Goal: Obtain resource: Download file/media

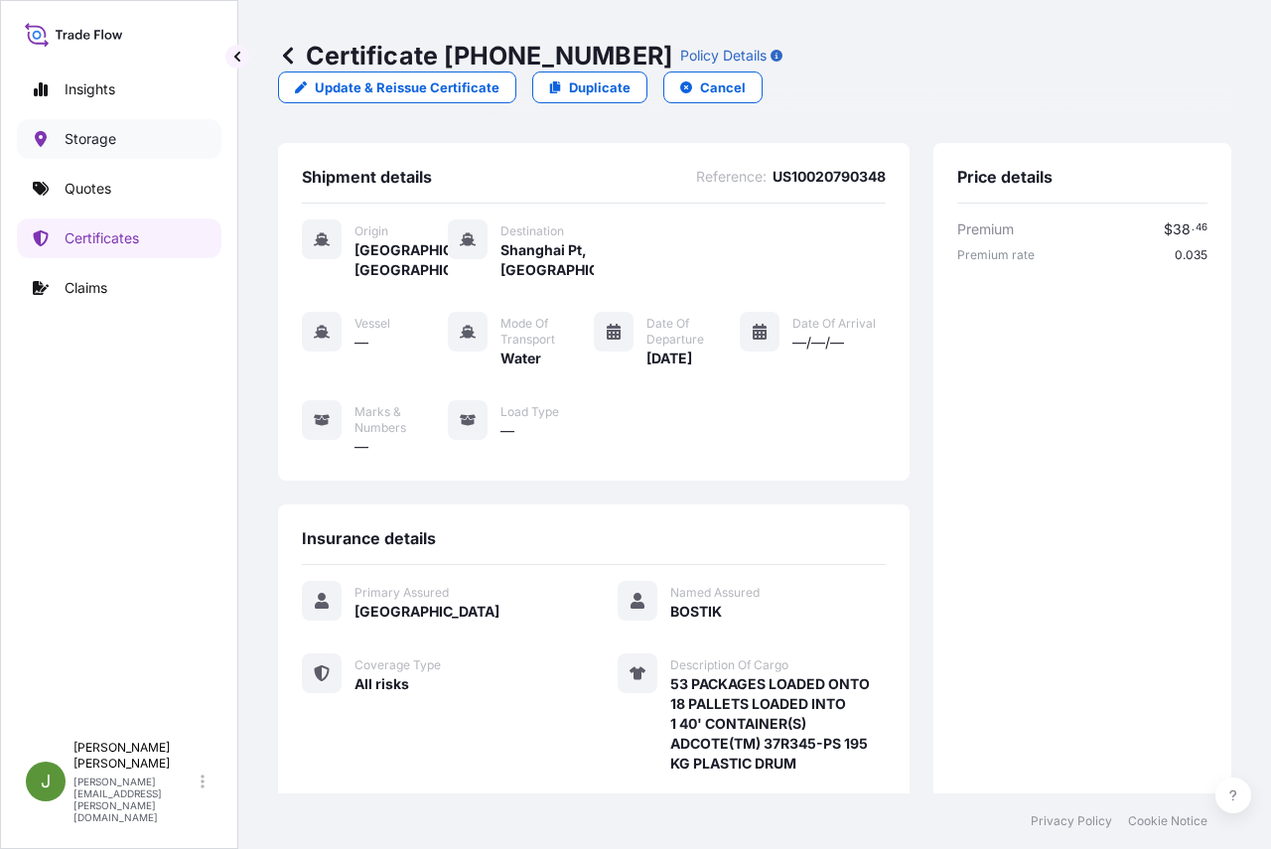
scroll to position [471, 0]
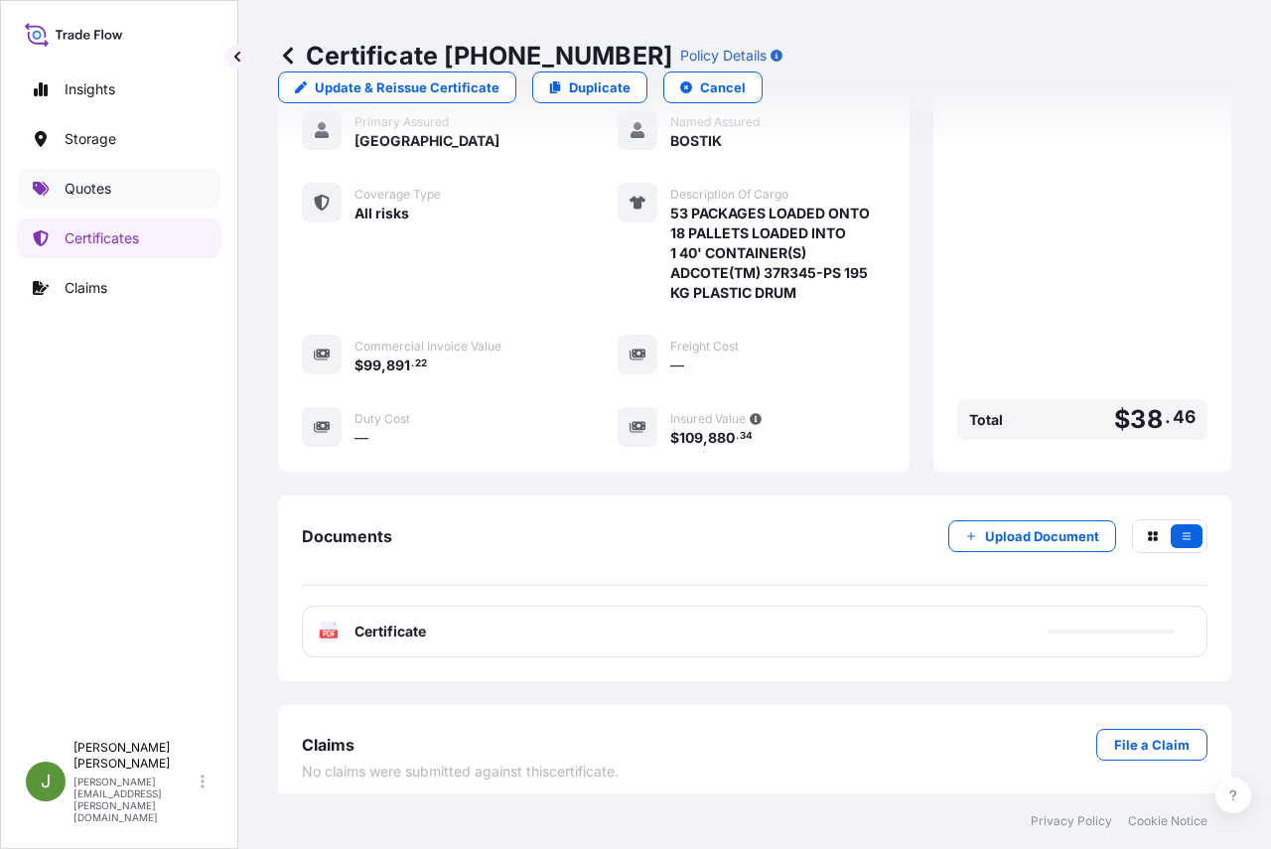
click at [70, 185] on p "Quotes" at bounding box center [88, 189] width 47 height 20
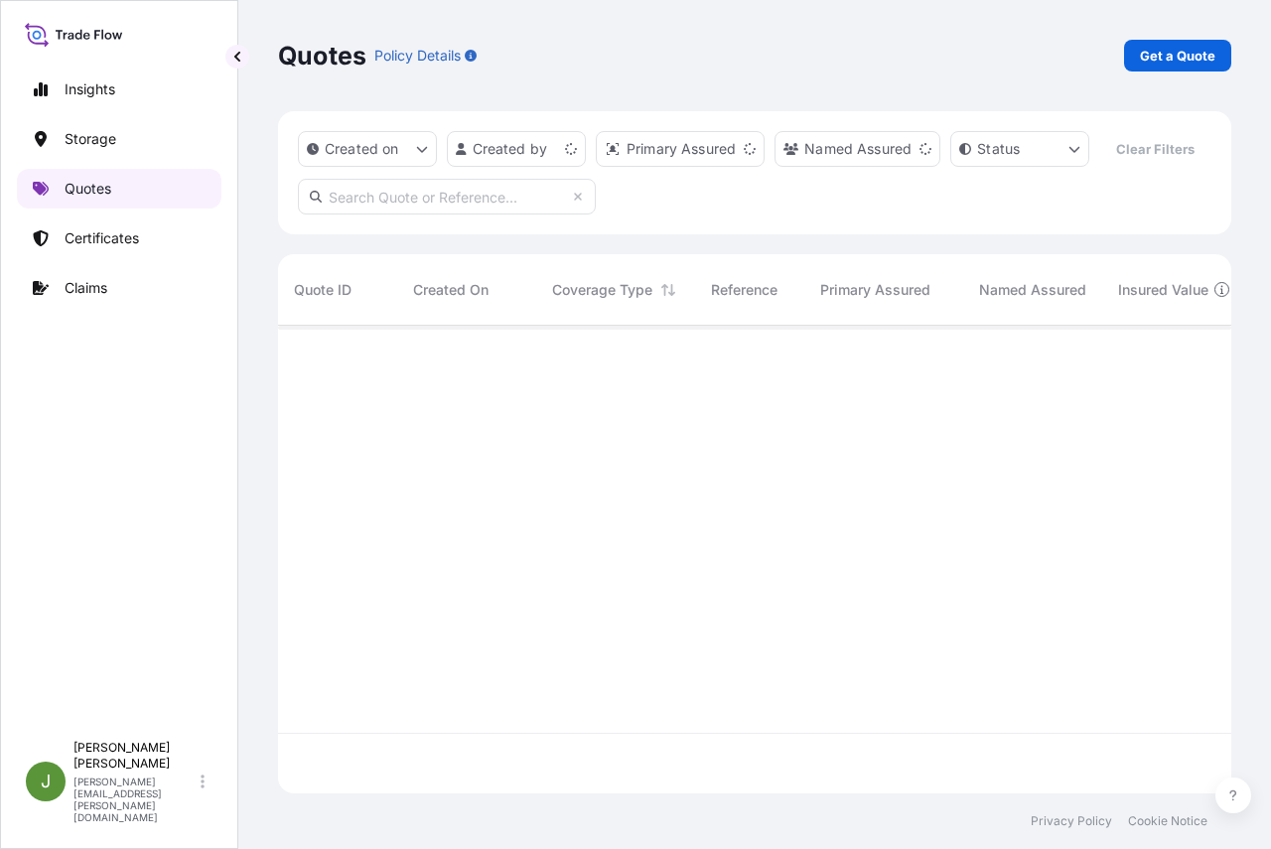
scroll to position [422, 938]
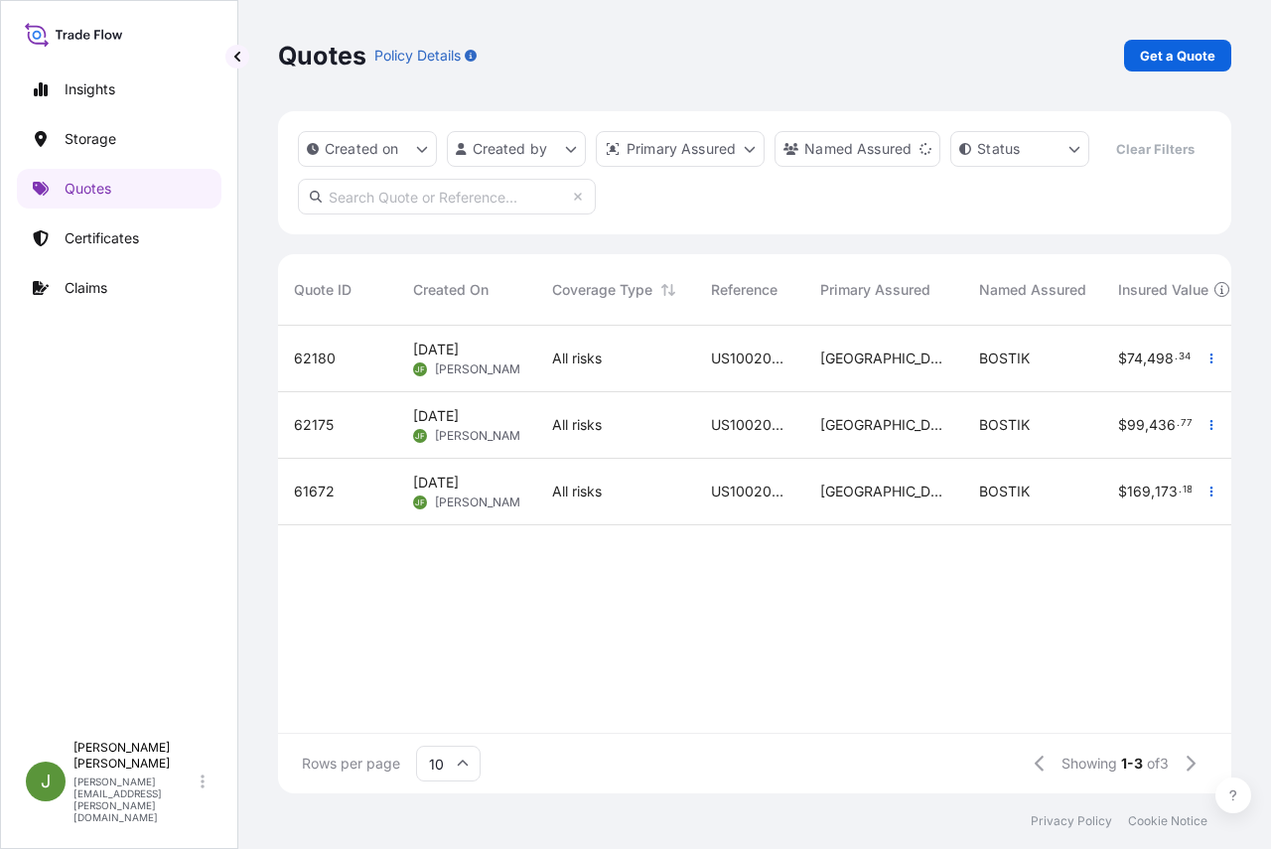
click at [433, 214] on input "text" at bounding box center [447, 197] width 298 height 36
paste input "US10020793390"
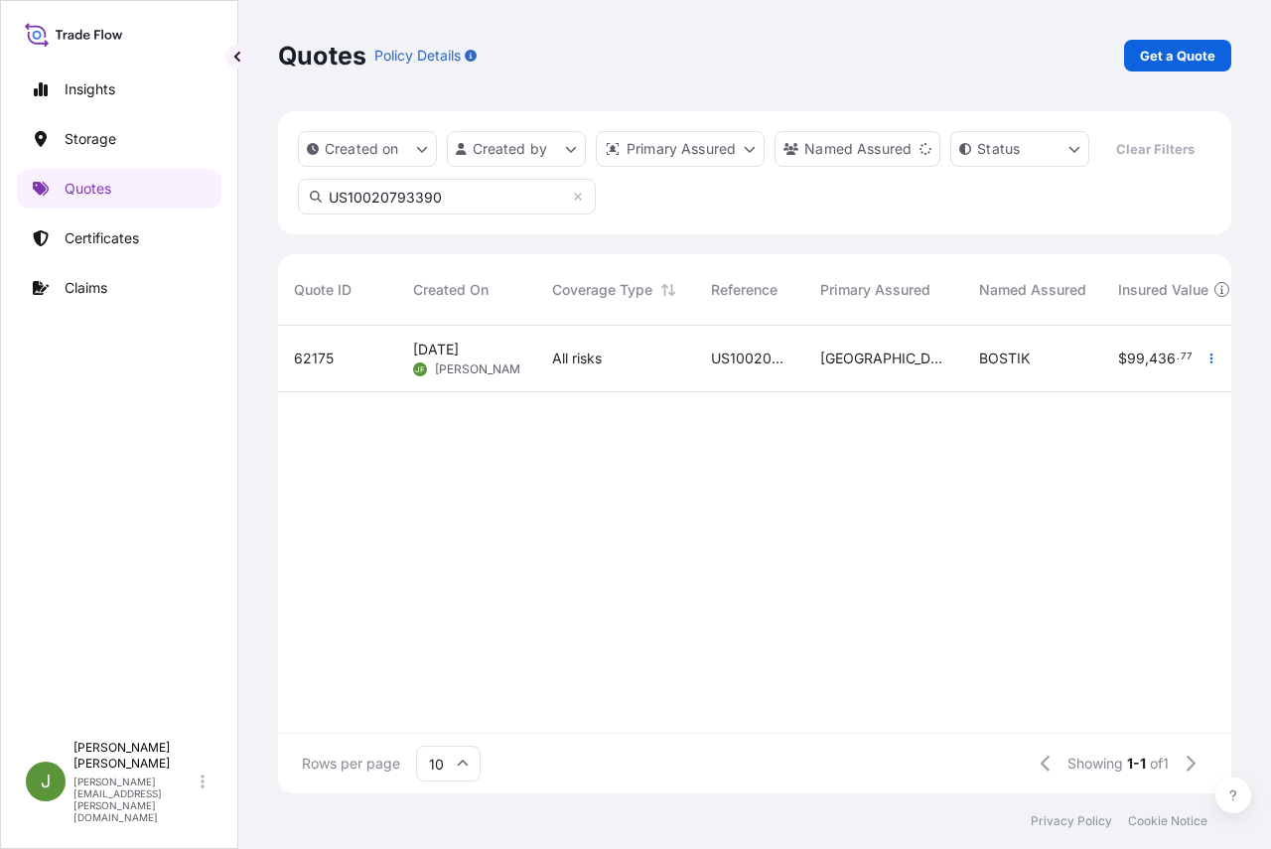
type input "US10020793390"
click at [725, 392] on div "US10020793390" at bounding box center [749, 359] width 109 height 67
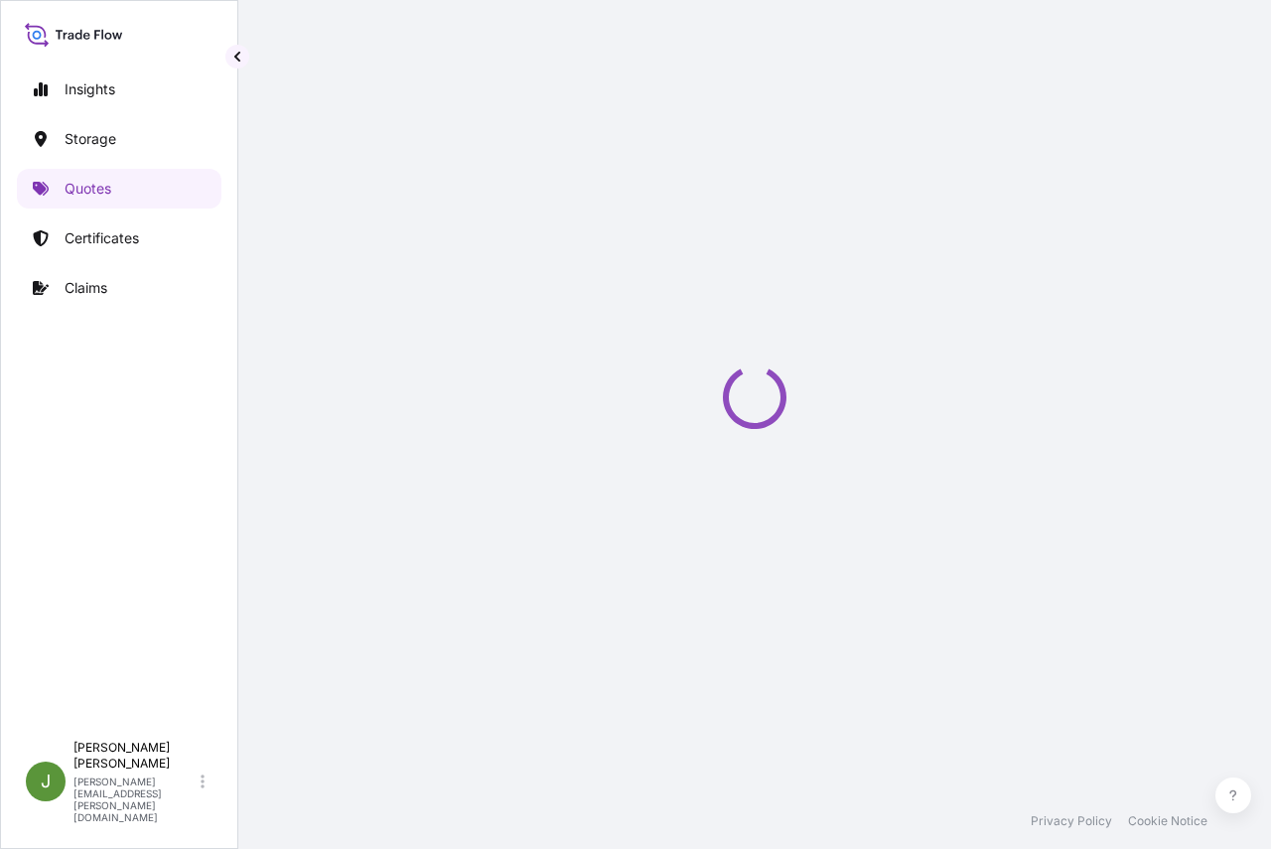
select select "Water"
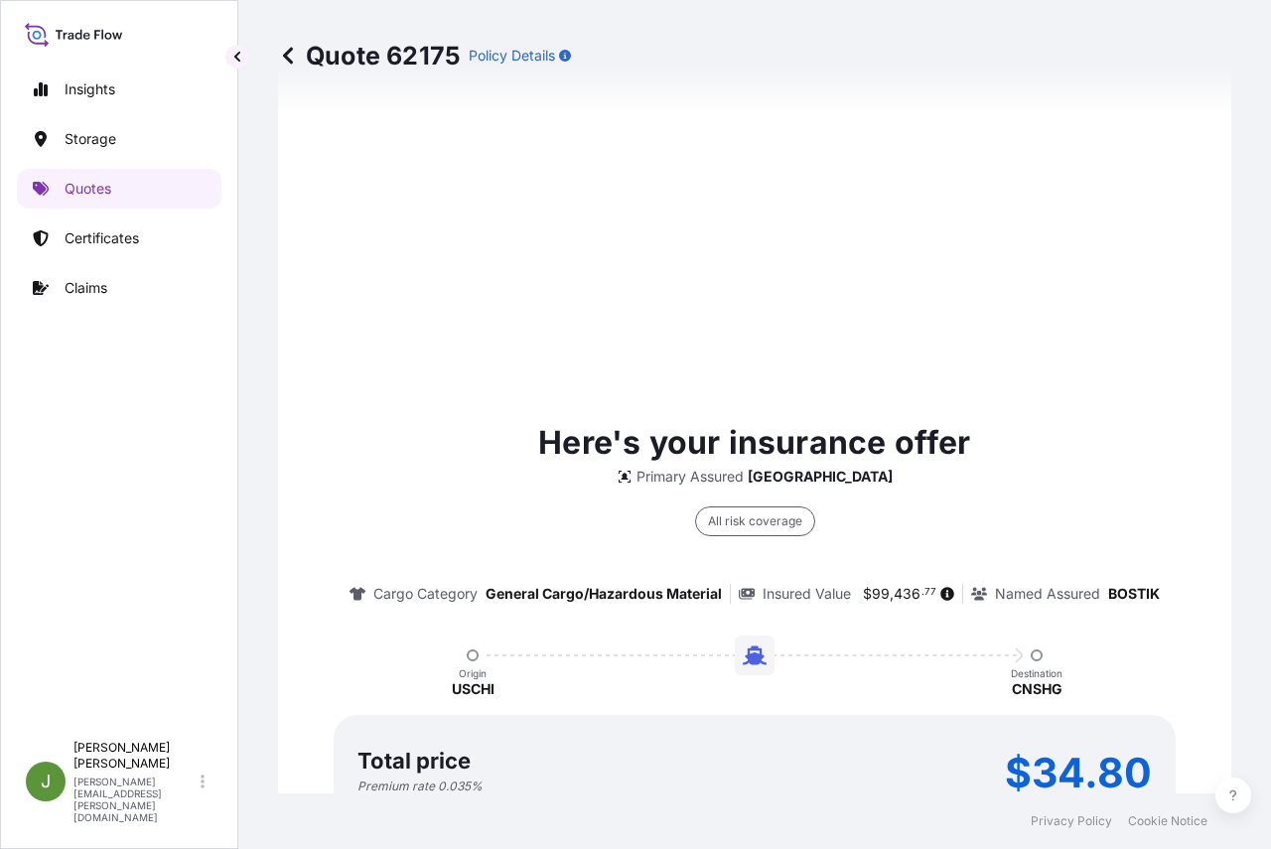
scroll to position [3036, 0]
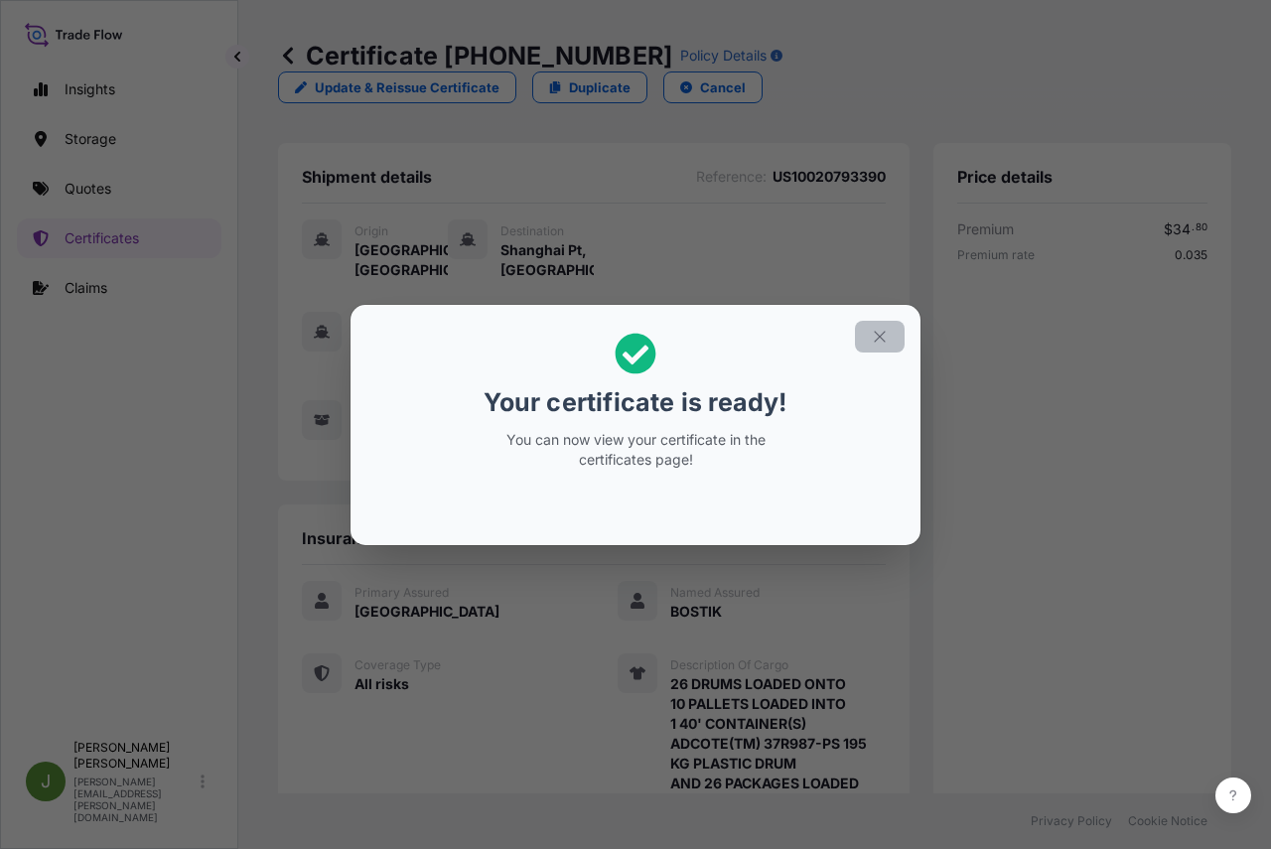
click at [878, 335] on icon "button" at bounding box center [879, 336] width 11 height 11
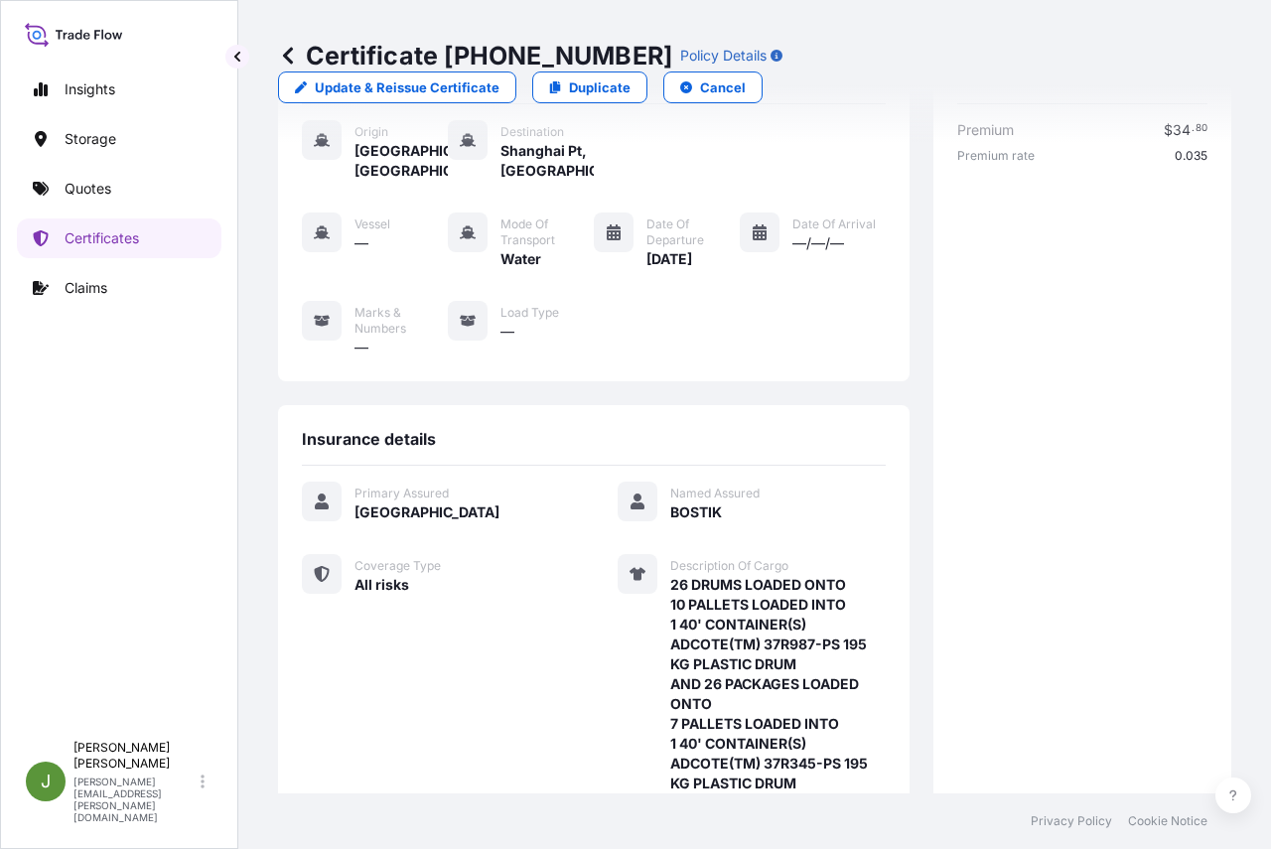
scroll to position [590, 0]
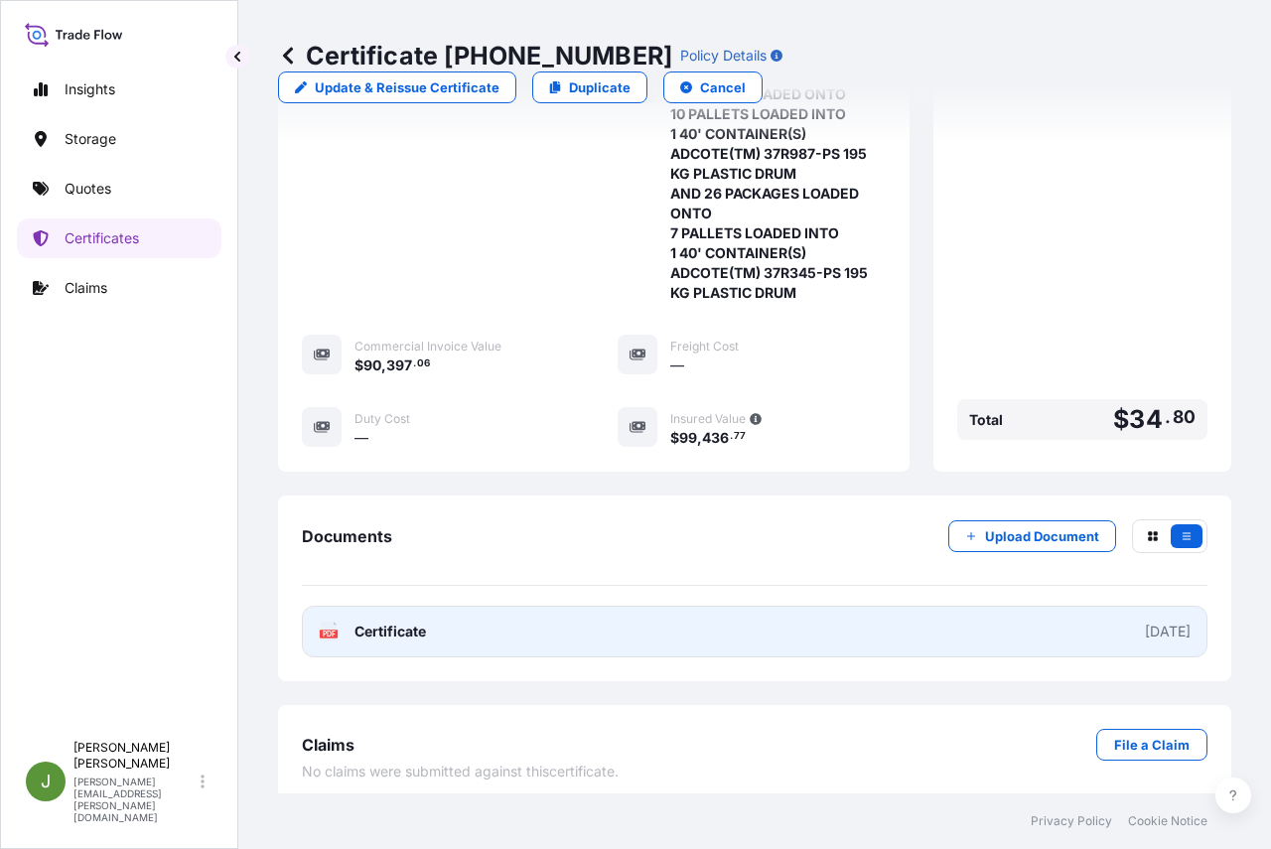
click at [568, 612] on link "PDF Certificate [DATE]" at bounding box center [754, 632] width 905 height 52
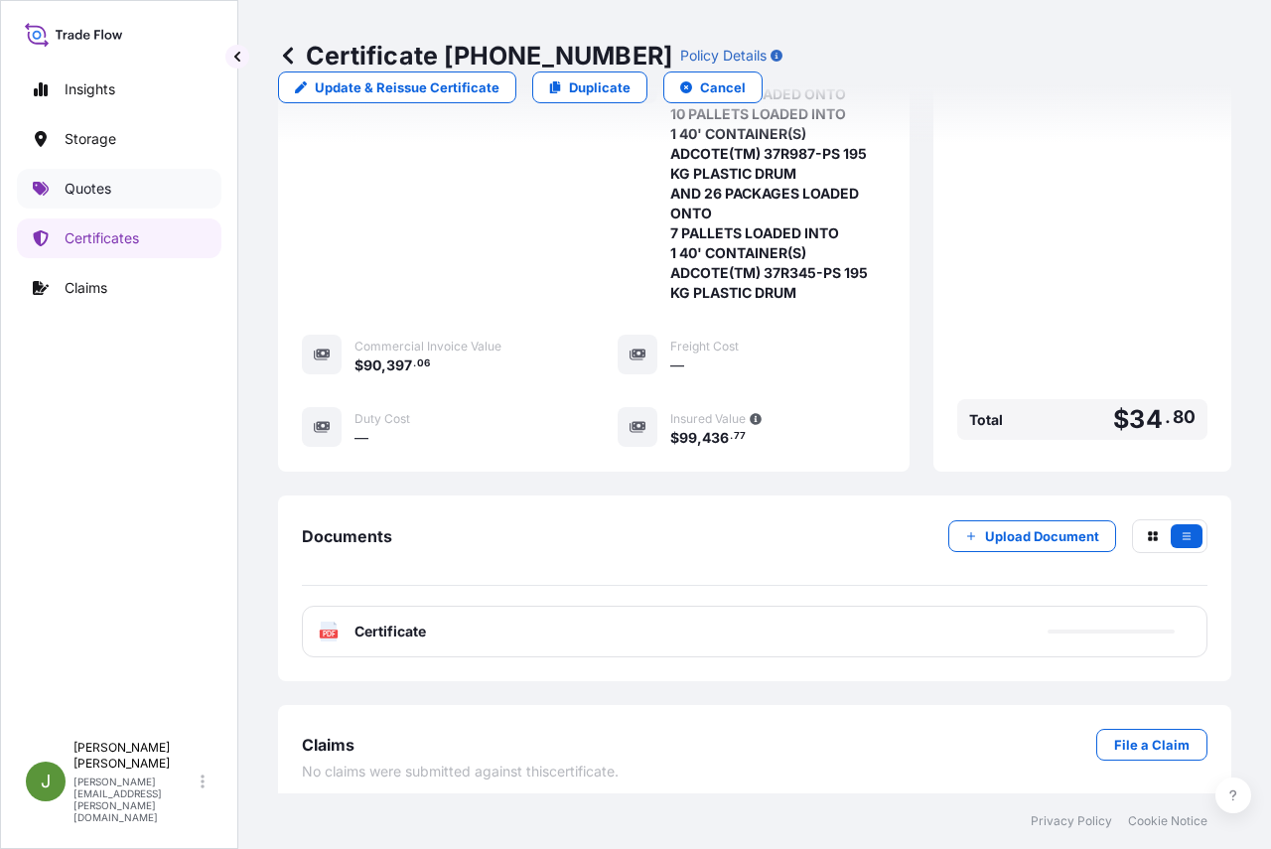
click at [79, 196] on p "Quotes" at bounding box center [88, 189] width 47 height 20
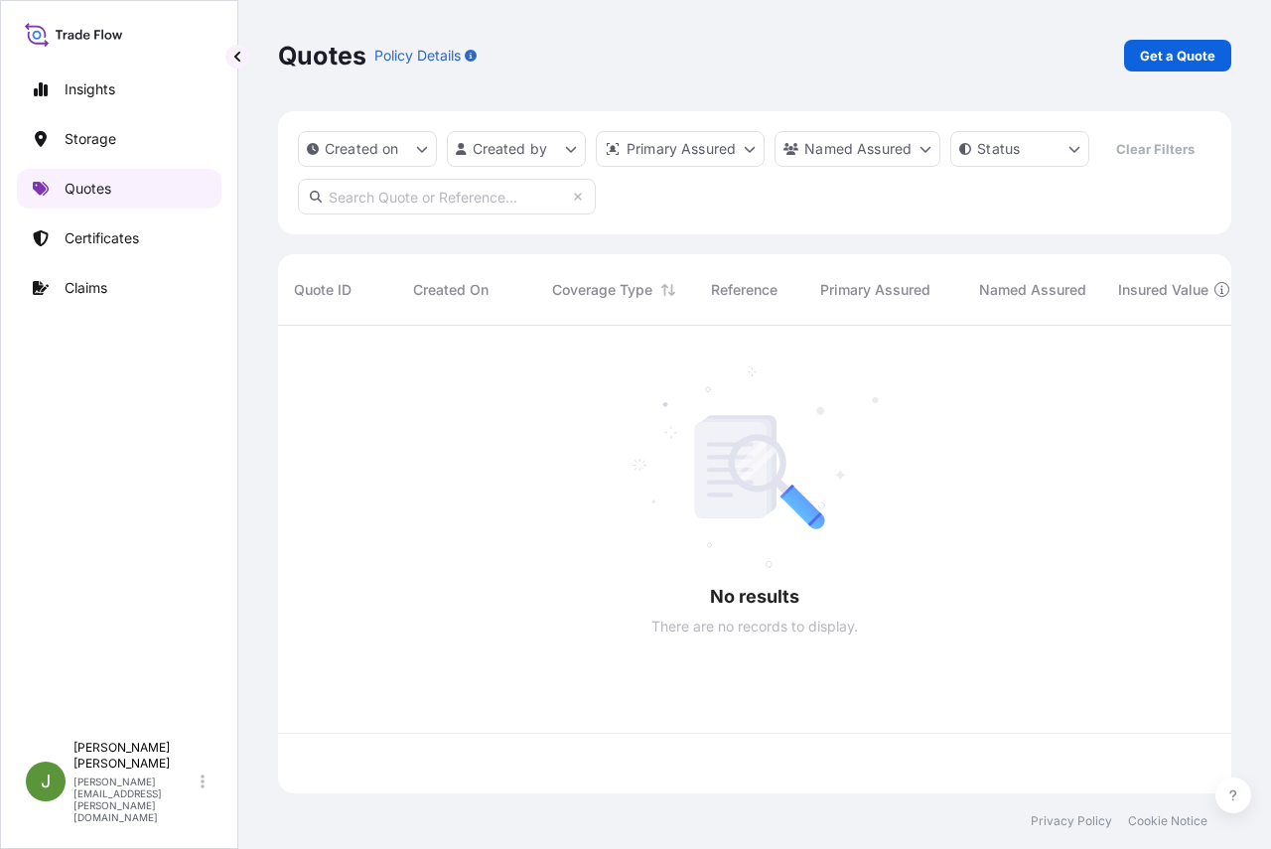
scroll to position [422, 938]
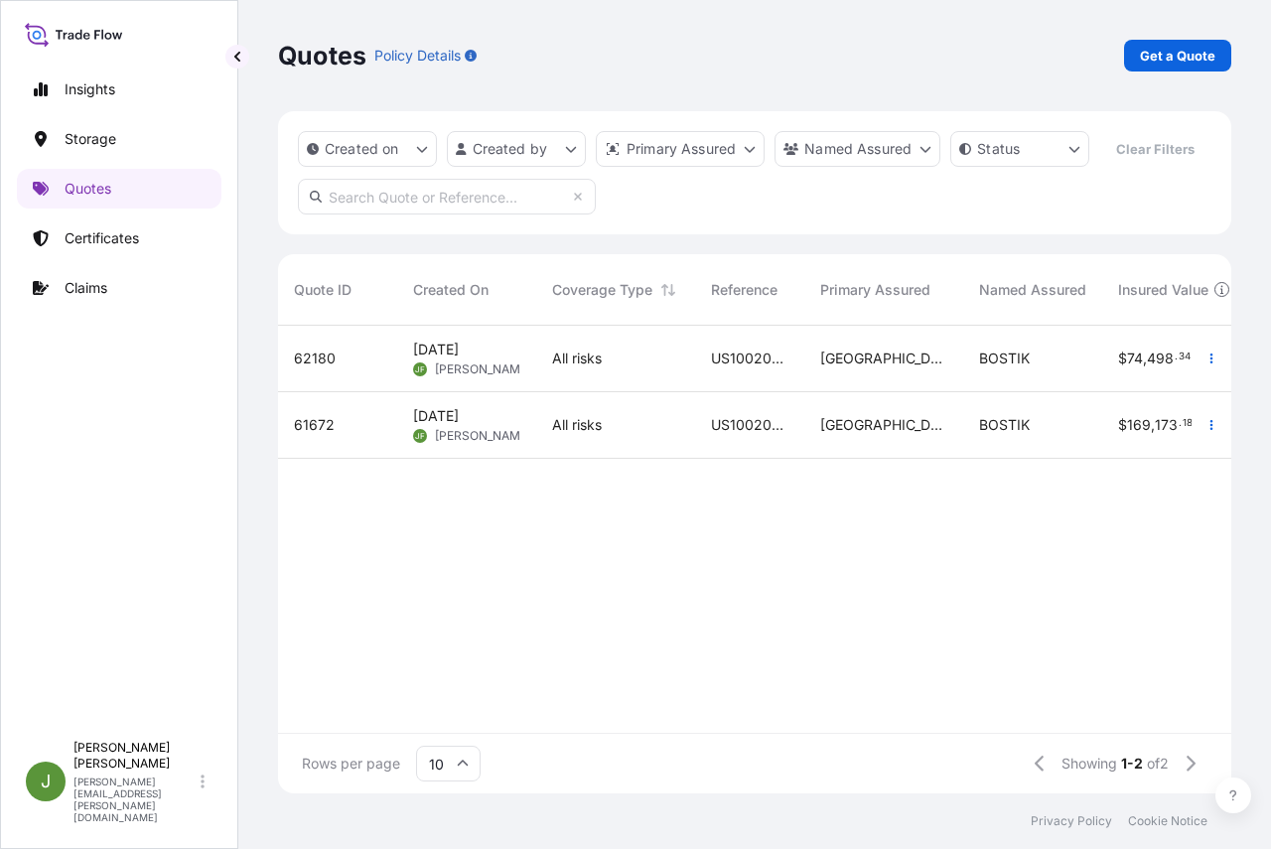
click at [438, 214] on input "text" at bounding box center [447, 197] width 298 height 36
paste input "US10020806873"
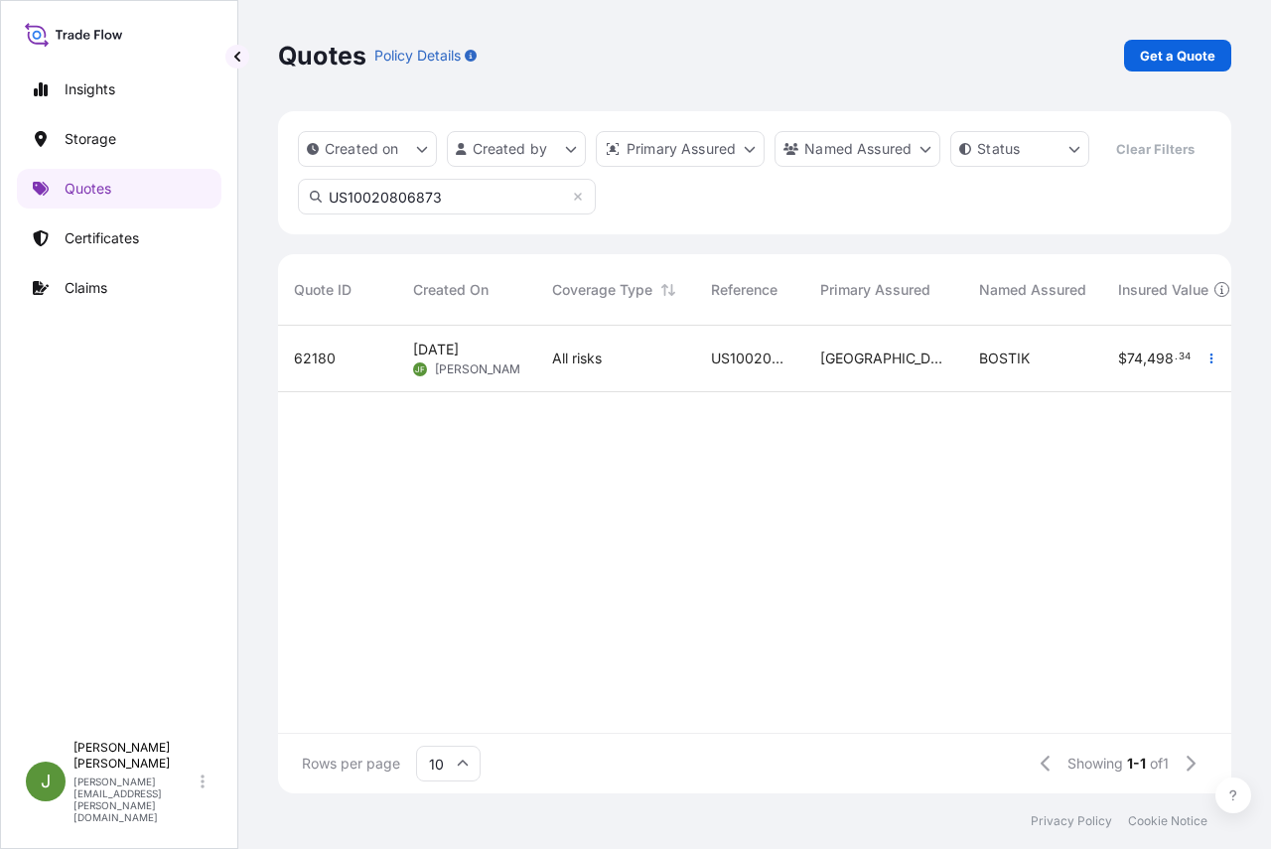
type input "US10020806873"
click at [707, 392] on div "US10020806873" at bounding box center [749, 359] width 109 height 67
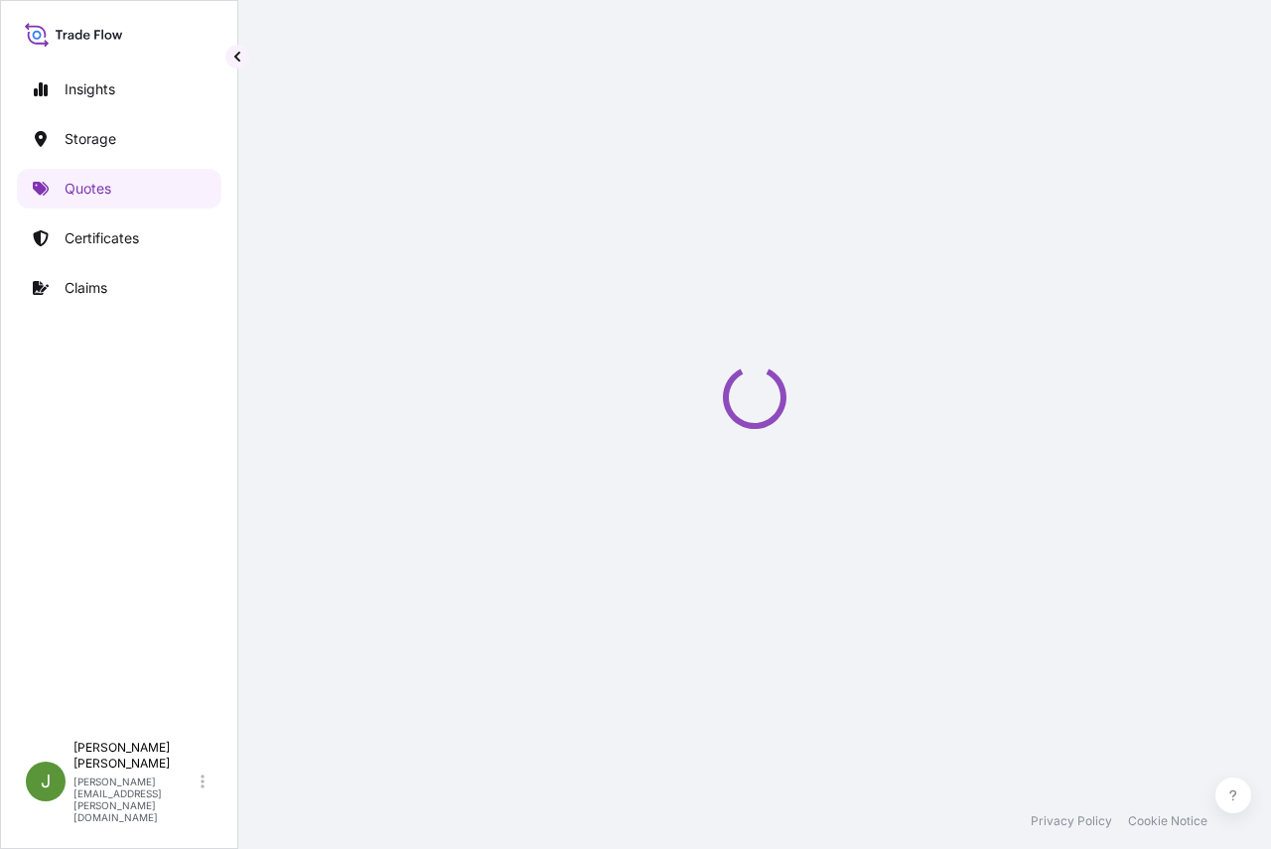
select select "Water"
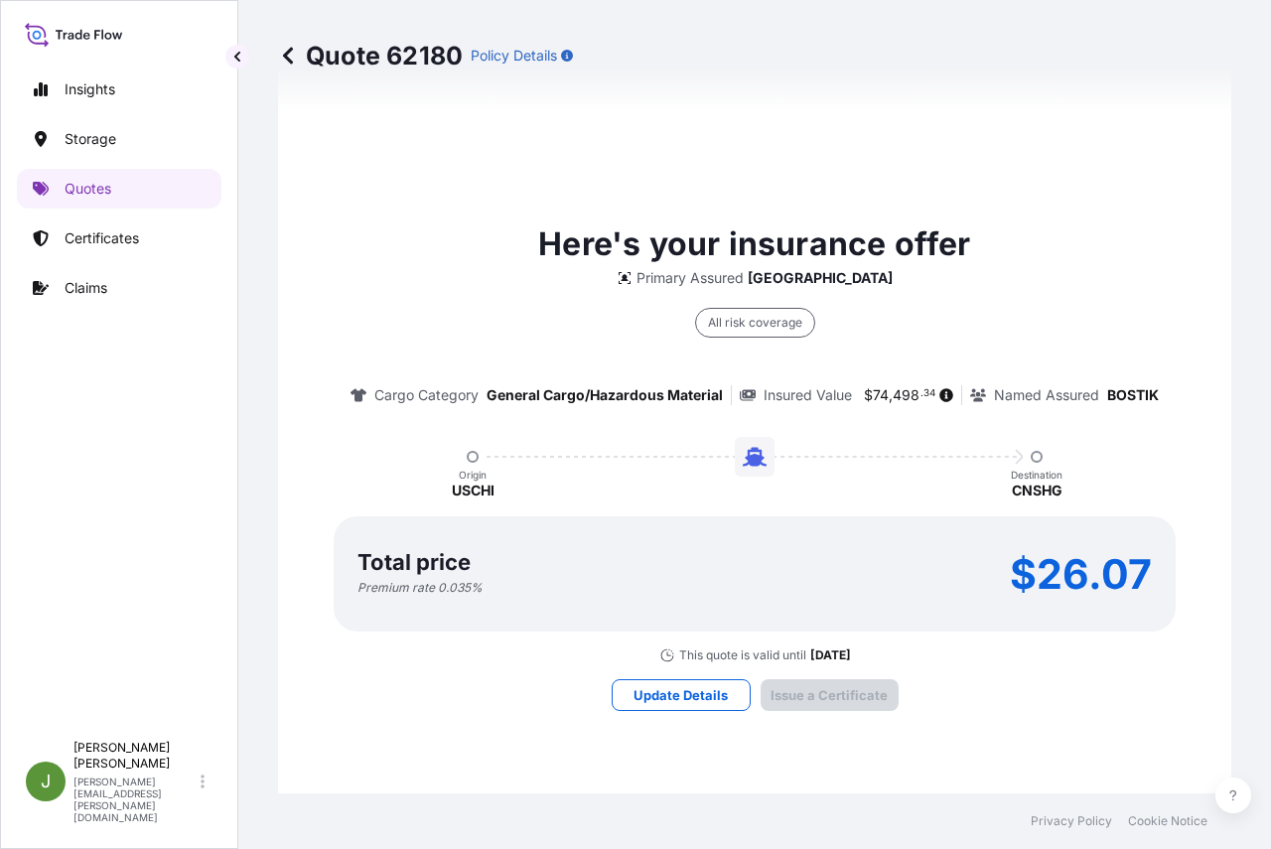
scroll to position [3036, 0]
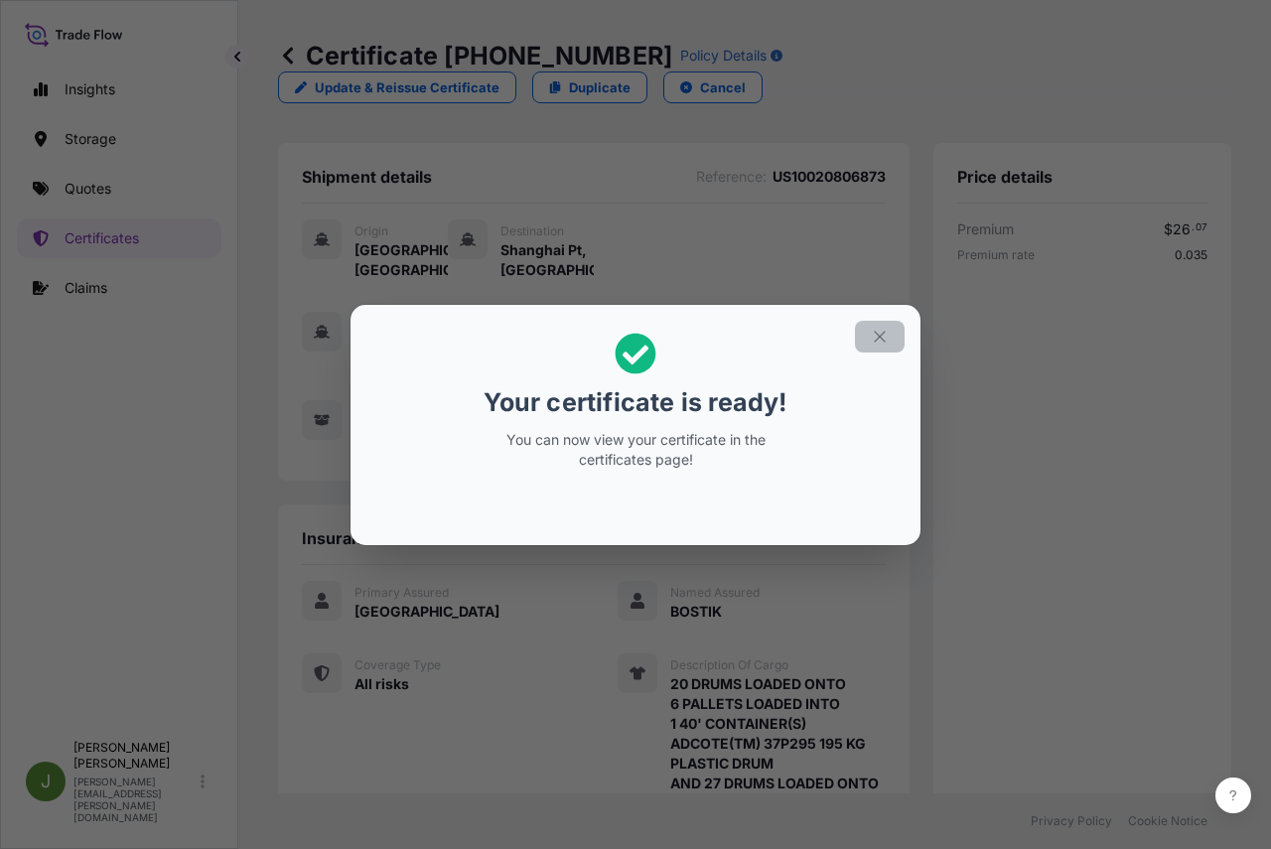
click at [872, 330] on icon "button" at bounding box center [880, 337] width 18 height 18
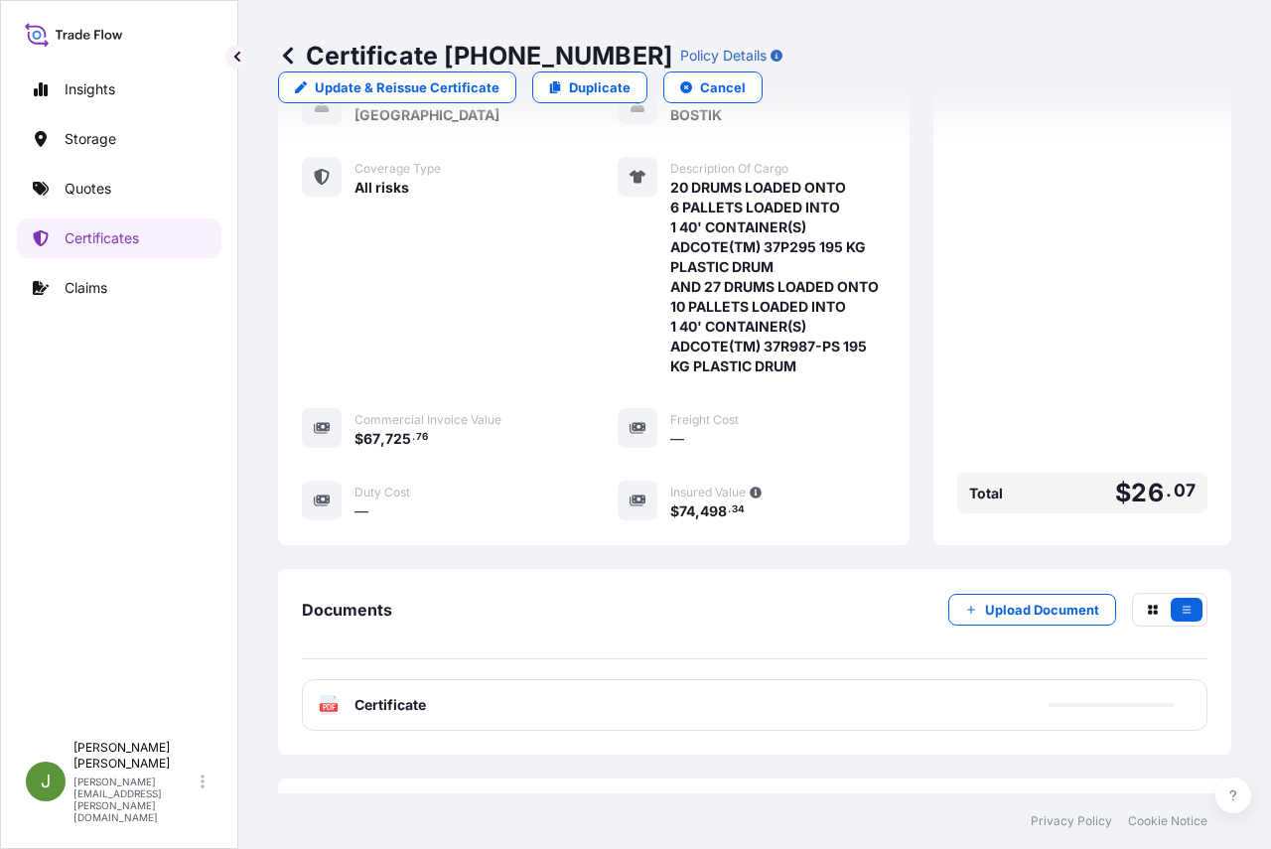
scroll to position [590, 0]
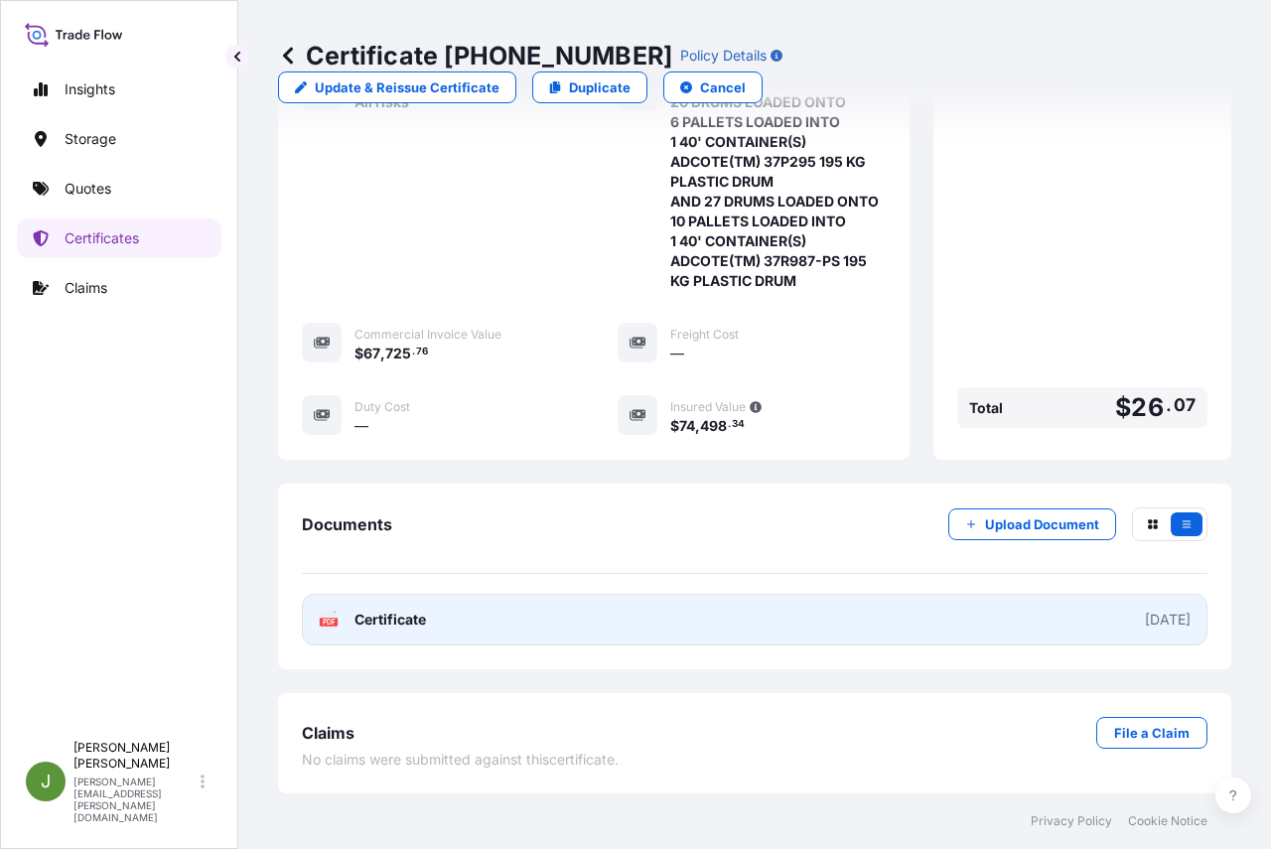
click at [646, 633] on link "PDF Certificate [DATE]" at bounding box center [754, 620] width 905 height 52
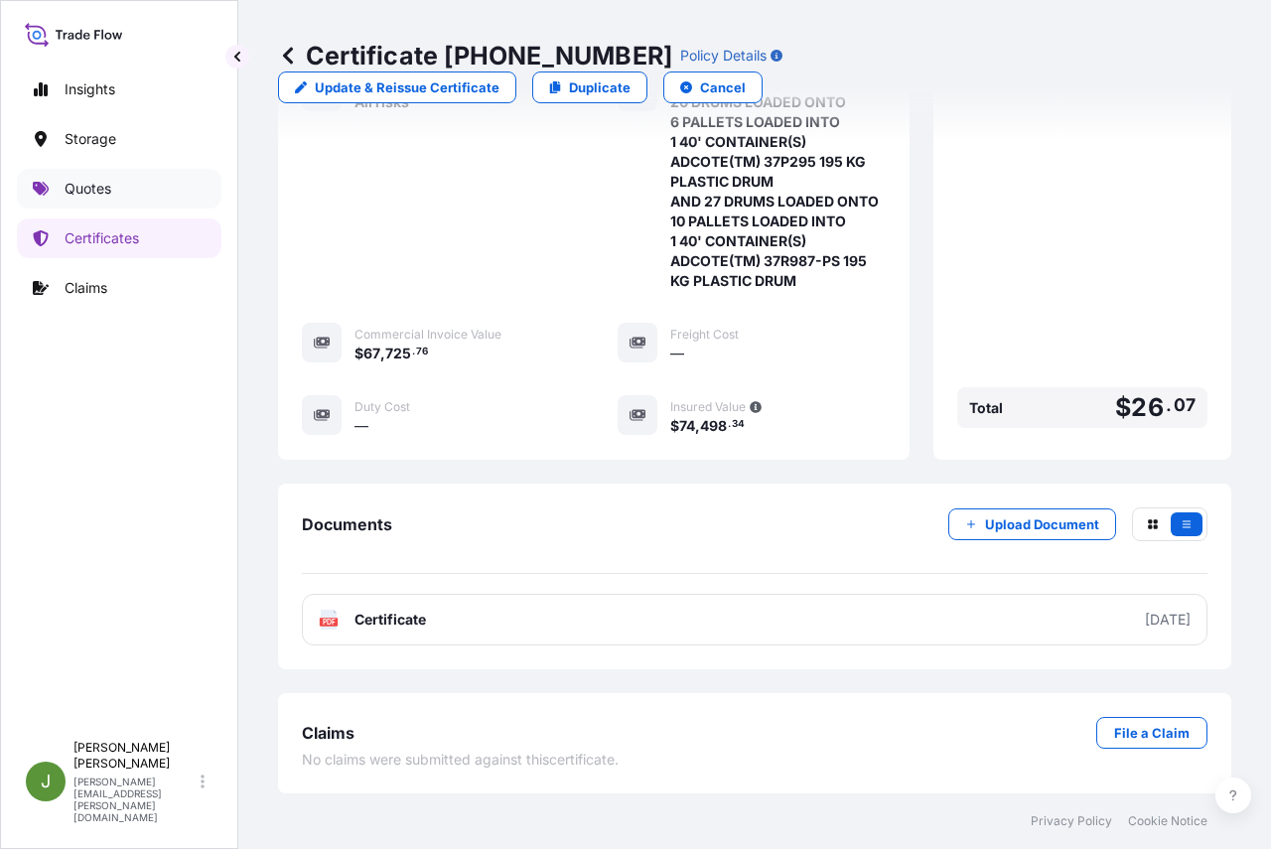
click at [91, 197] on p "Quotes" at bounding box center [88, 189] width 47 height 20
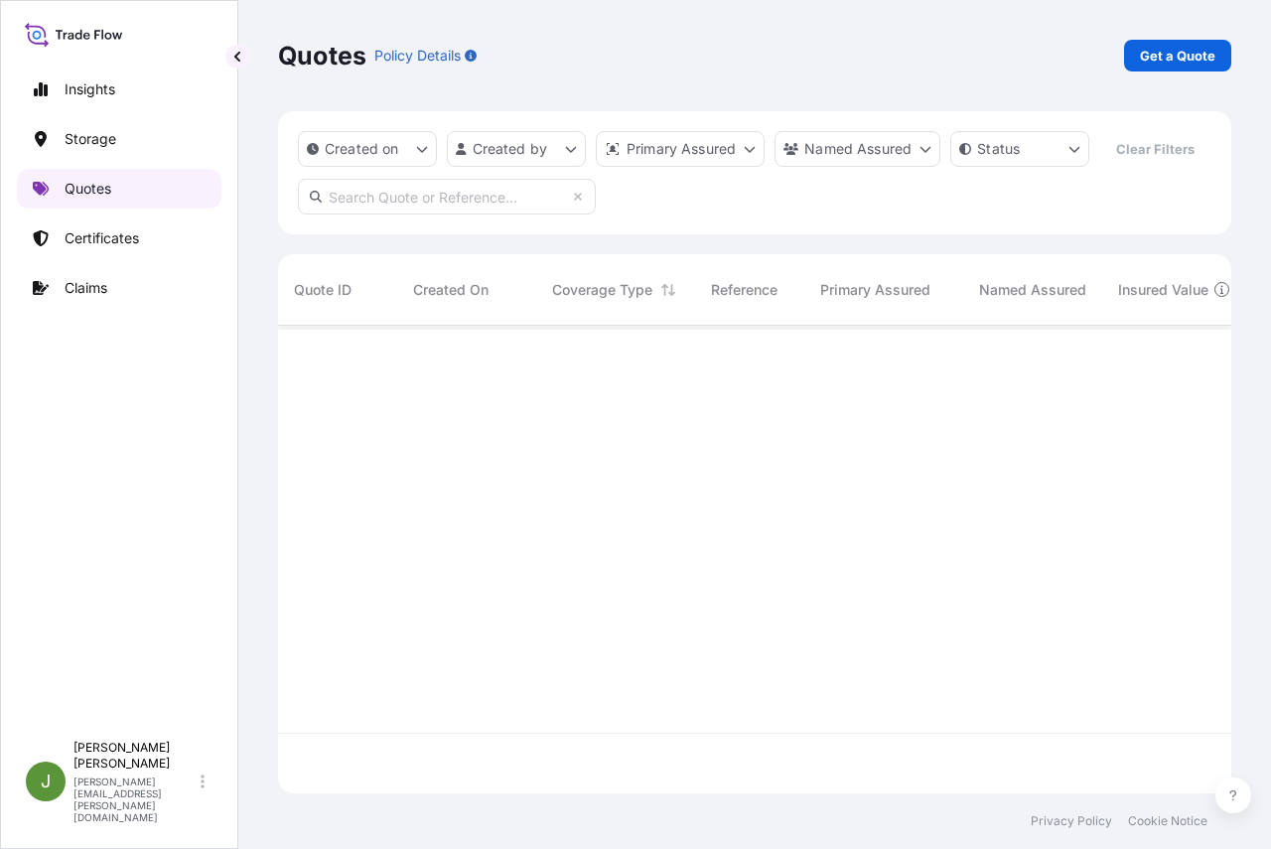
scroll to position [422, 938]
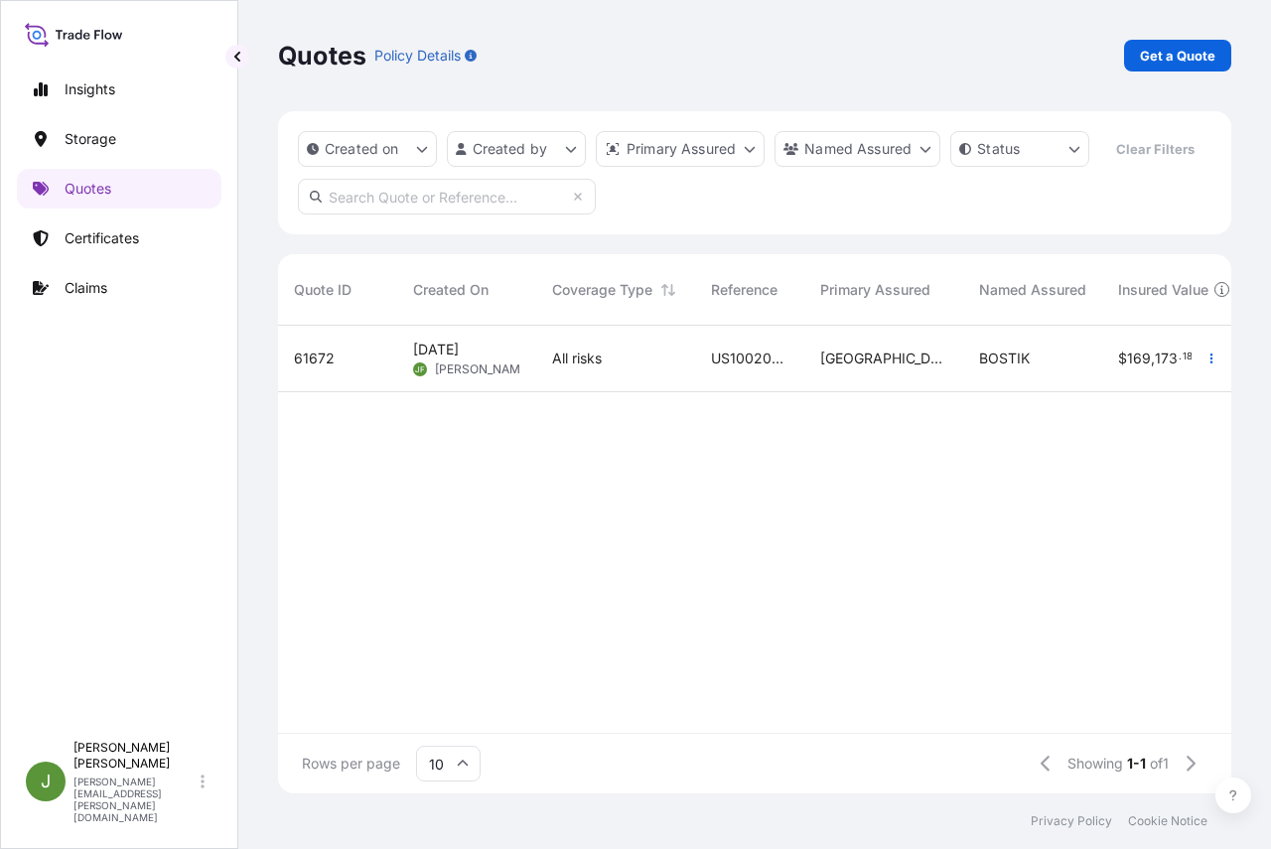
click at [668, 368] on div "All risks" at bounding box center [615, 358] width 127 height 20
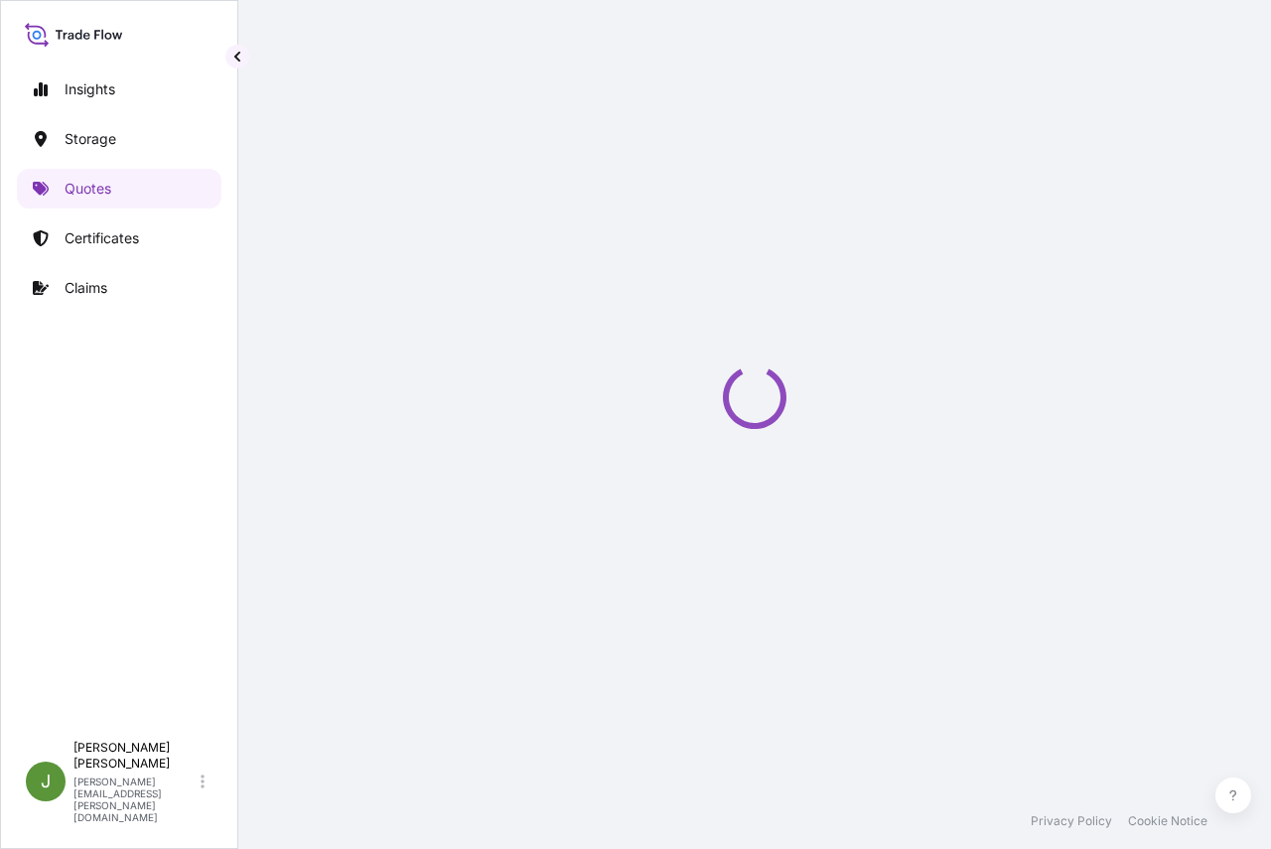
select select "Water"
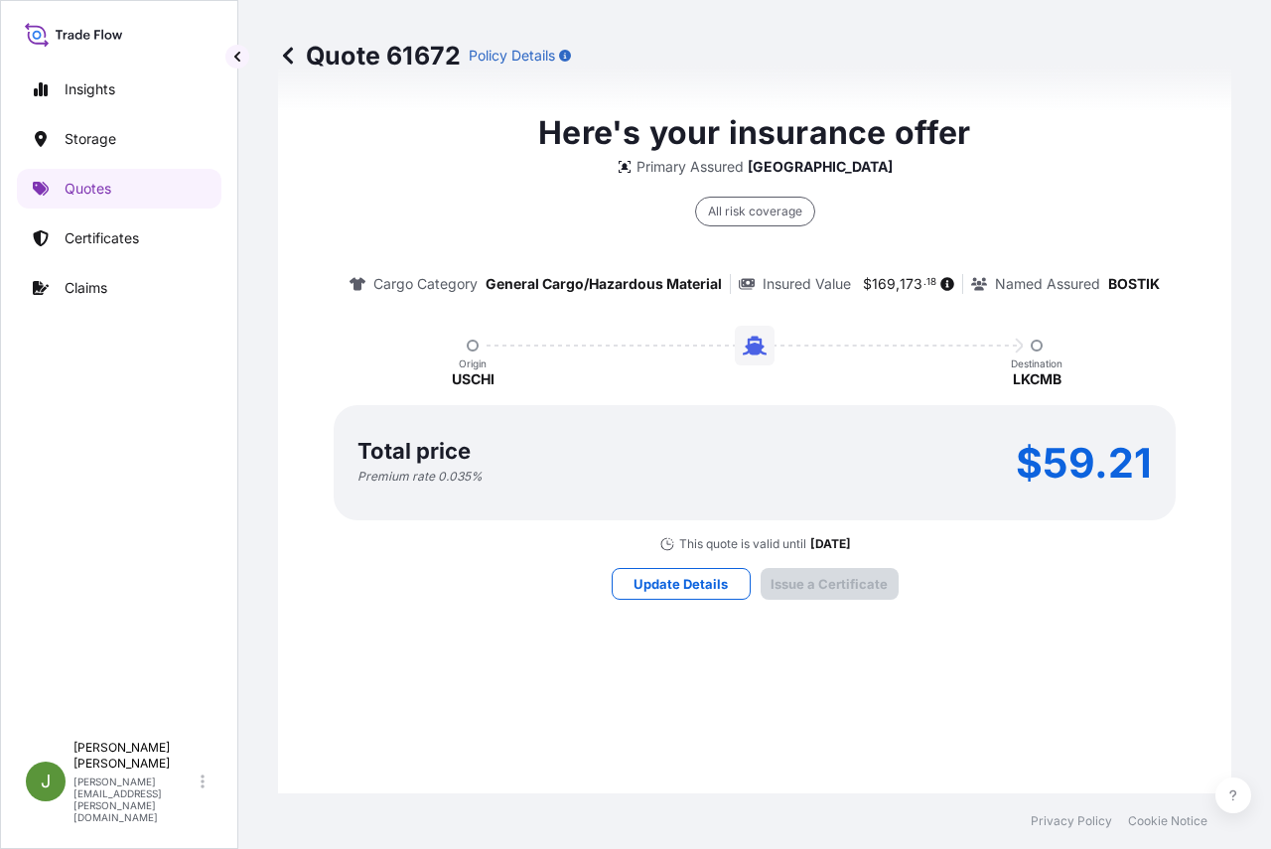
scroll to position [3036, 0]
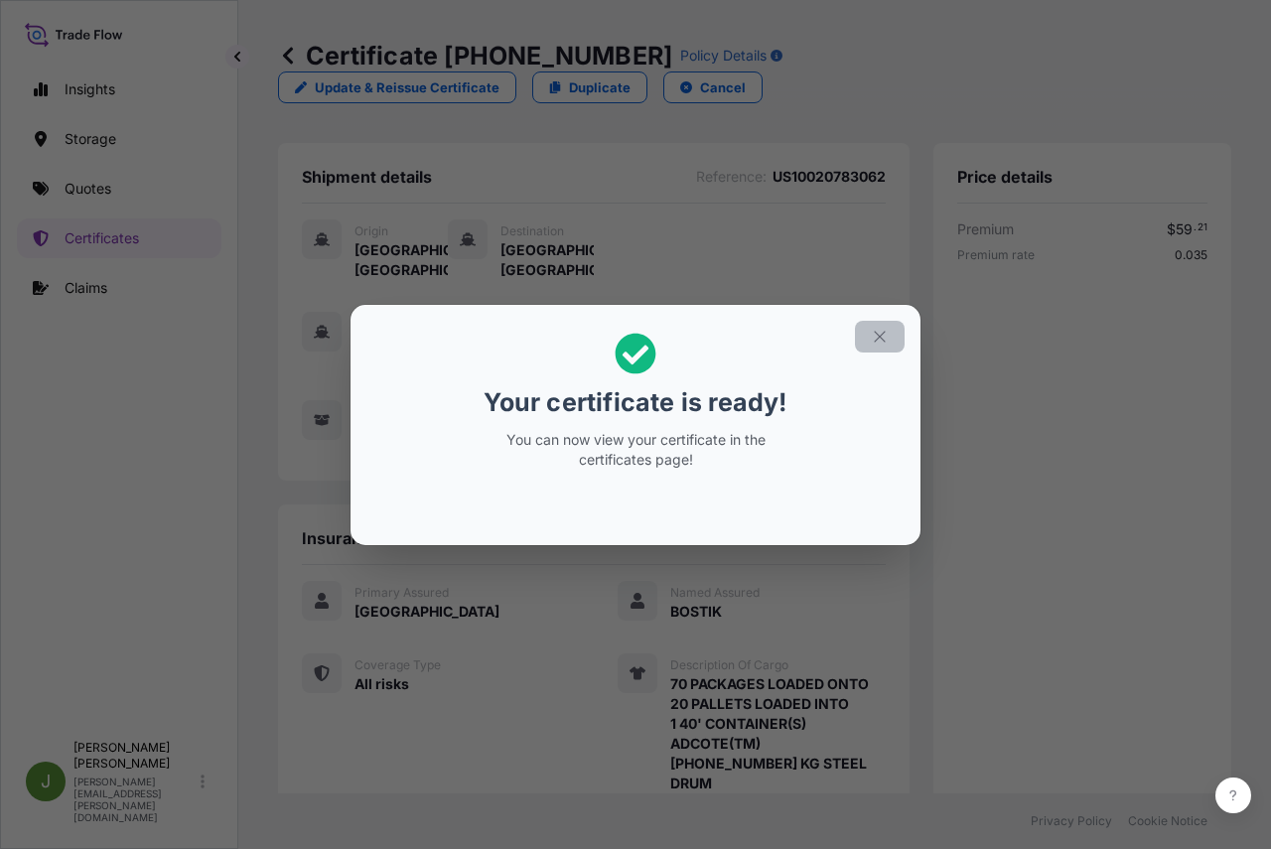
click at [873, 328] on icon "button" at bounding box center [880, 337] width 18 height 18
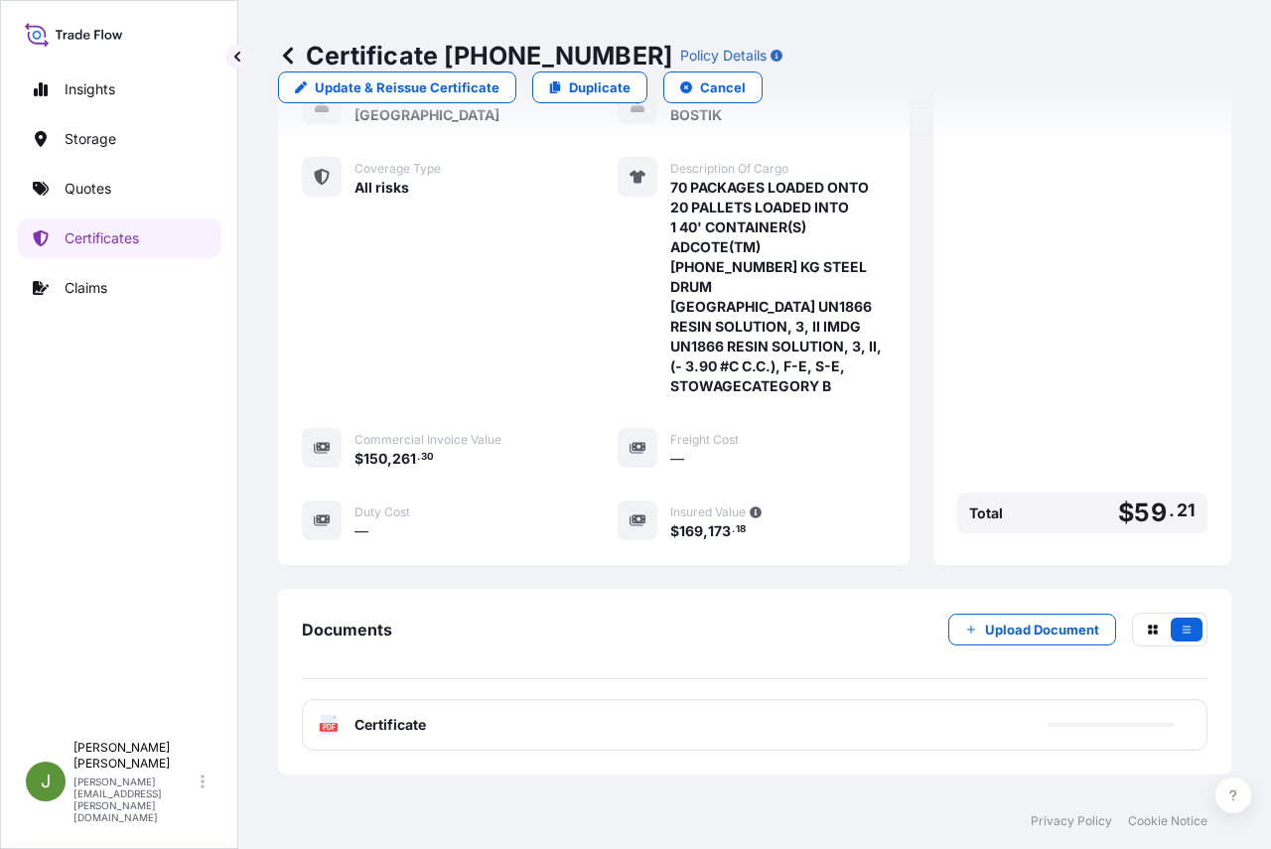
scroll to position [570, 0]
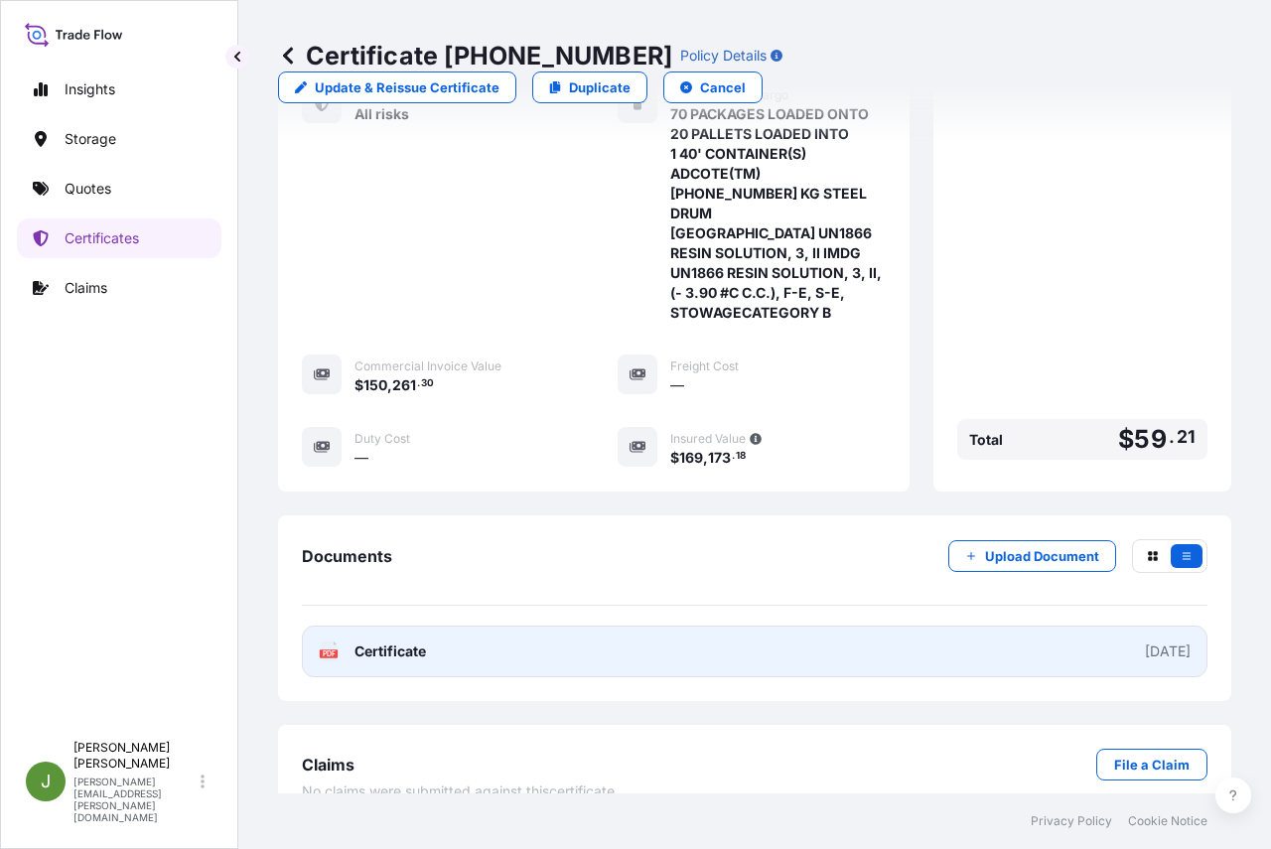
click at [641, 625] on link "PDF Certificate [DATE]" at bounding box center [754, 651] width 905 height 52
